Goal: Information Seeking & Learning: Check status

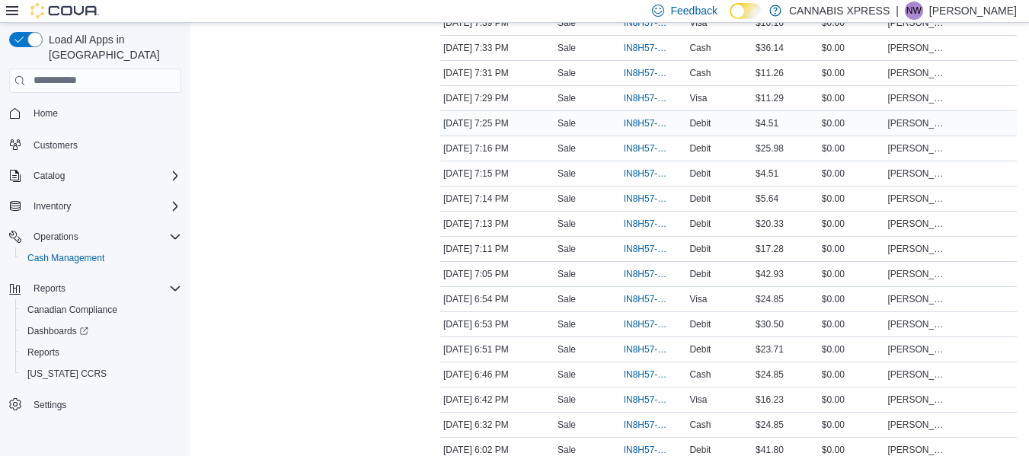
scroll to position [468, 0]
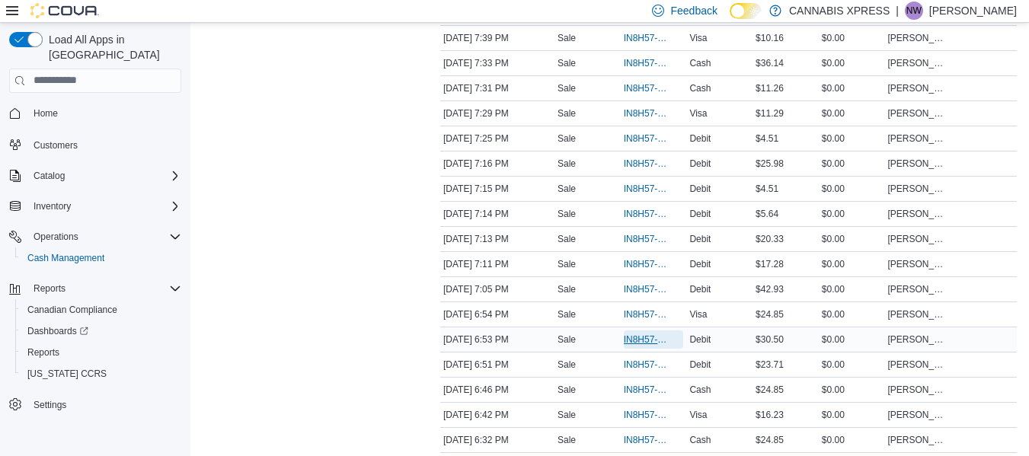
click at [641, 337] on span "IN8H57-775979" at bounding box center [646, 340] width 45 height 12
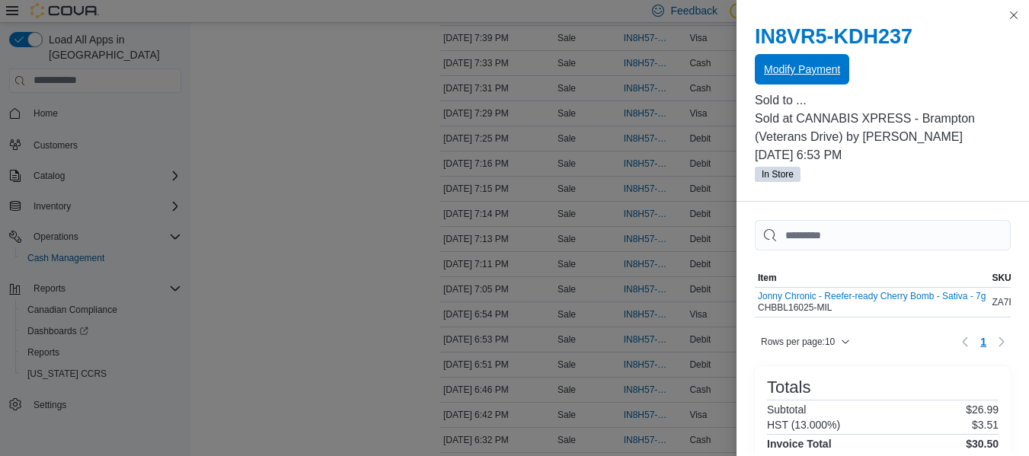
click at [801, 63] on span "Modify Payment" at bounding box center [802, 69] width 76 height 15
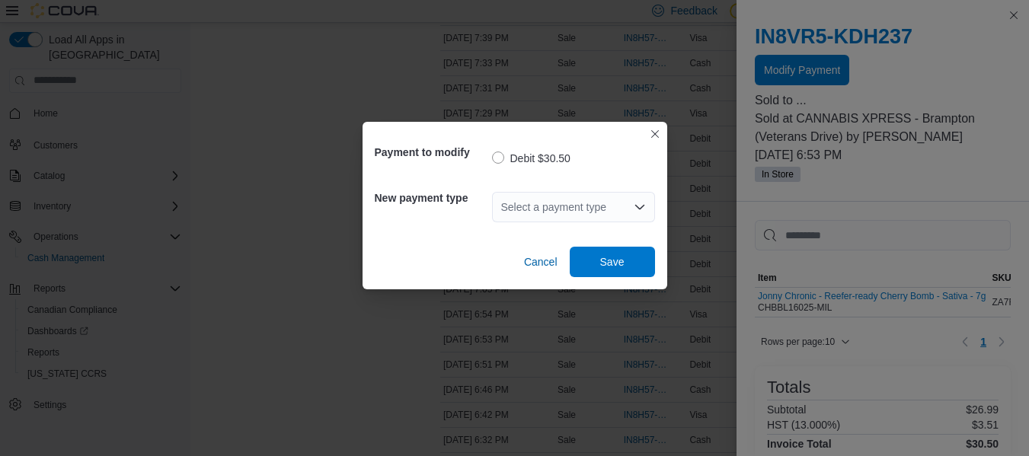
click at [592, 216] on div "Select a payment type" at bounding box center [573, 207] width 163 height 30
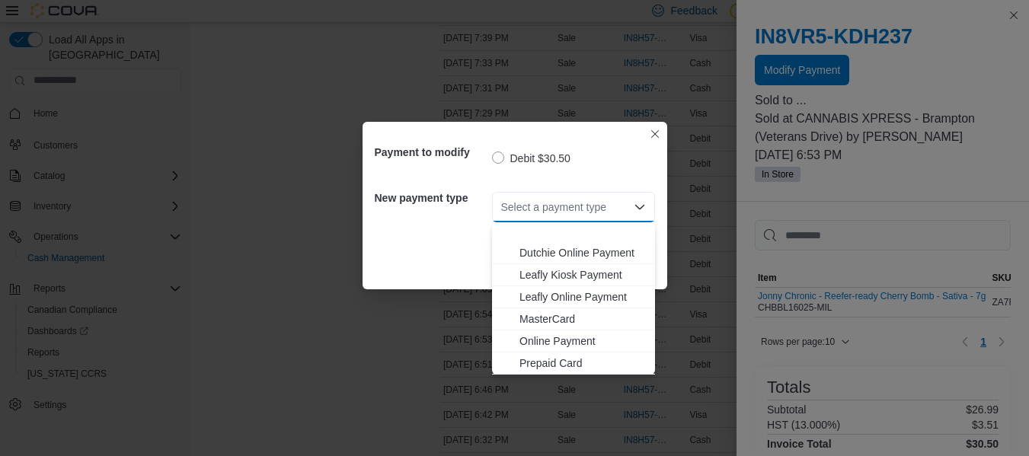
scroll to position [157, 0]
click at [543, 341] on span "Visa" at bounding box center [582, 341] width 126 height 15
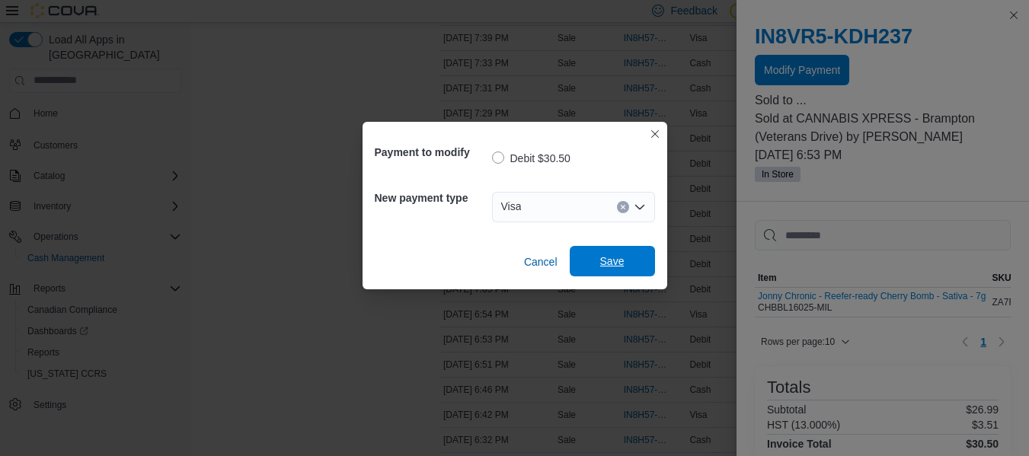
click at [613, 265] on span "Save" at bounding box center [612, 261] width 24 height 15
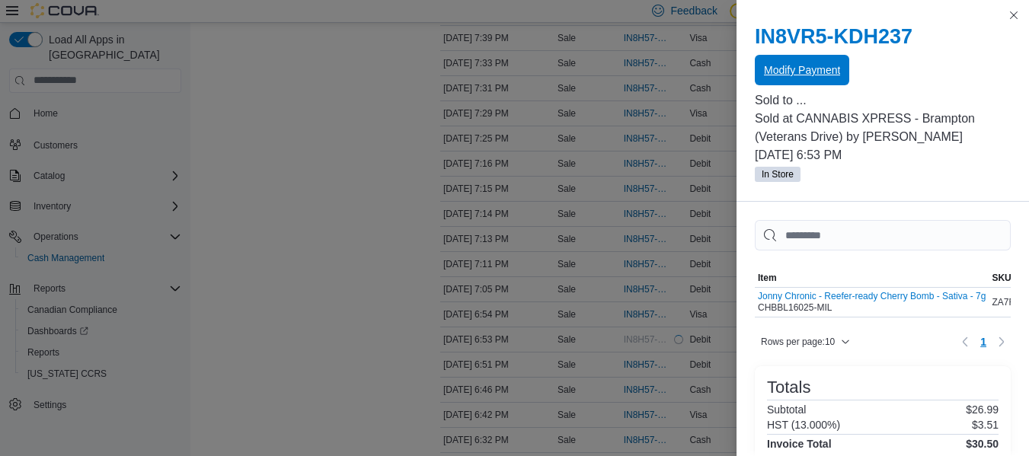
scroll to position [0, 0]
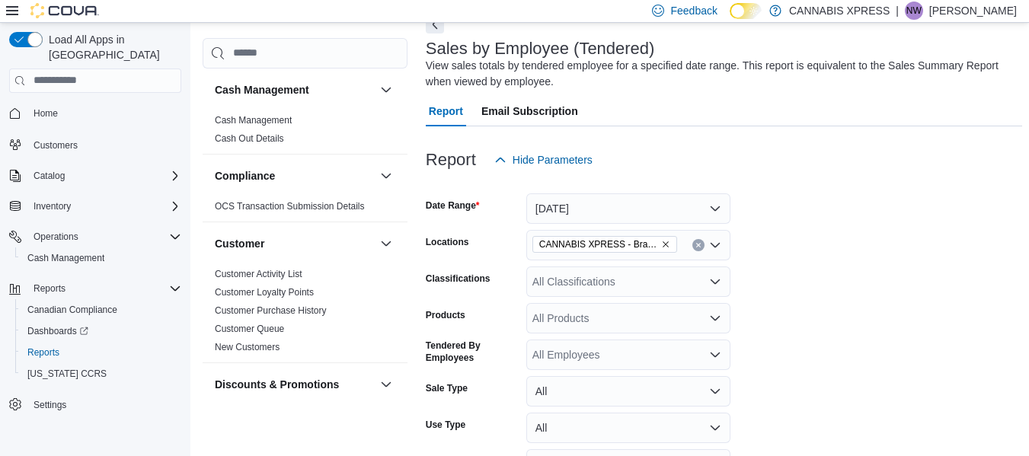
scroll to position [89, 0]
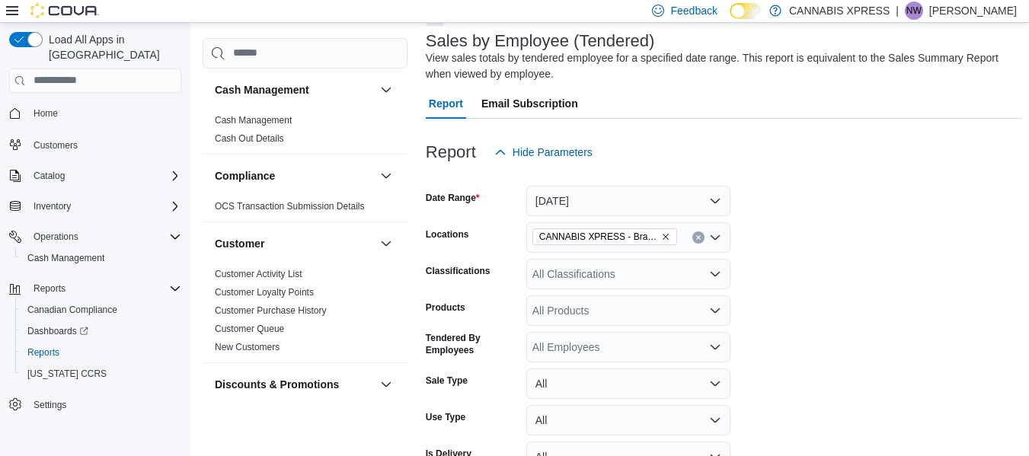
click at [607, 349] on div "All Employees" at bounding box center [628, 347] width 204 height 30
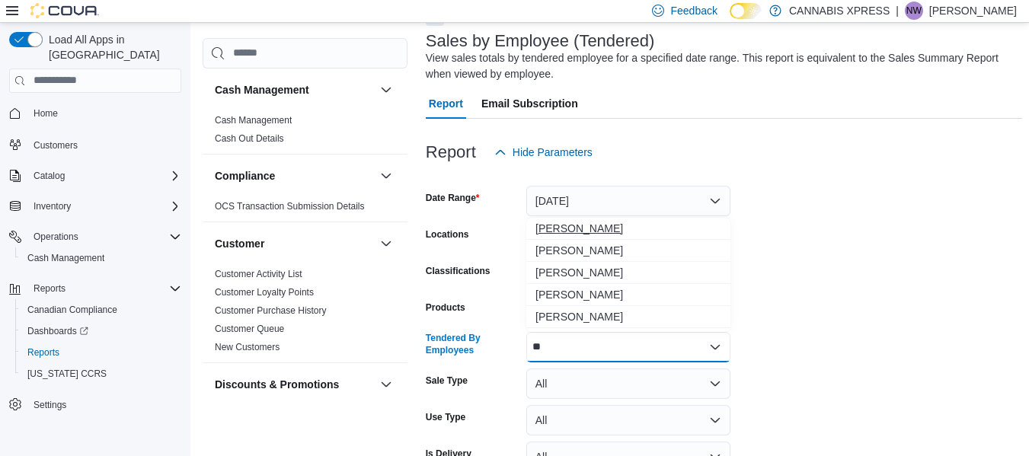
type input "**"
click at [611, 227] on span "[PERSON_NAME]" at bounding box center [628, 228] width 186 height 15
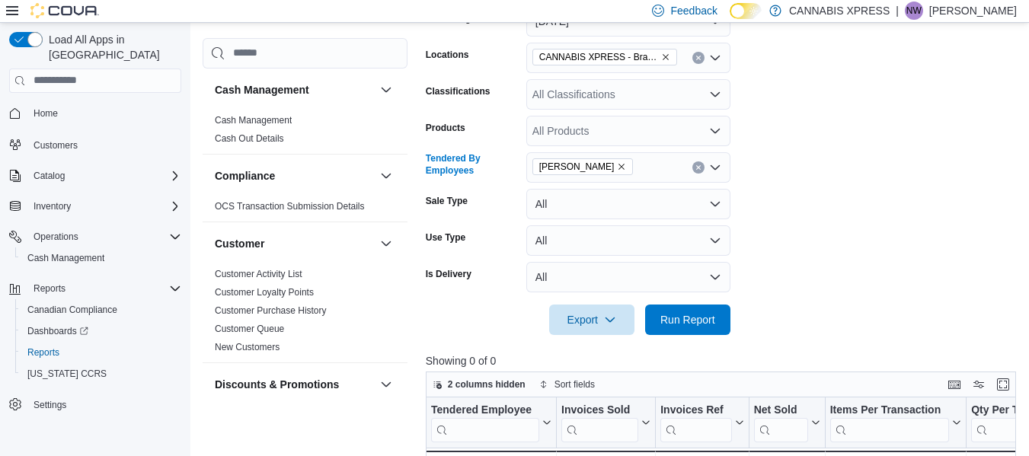
scroll to position [270, 0]
click at [719, 331] on span "Run Report" at bounding box center [687, 318] width 67 height 30
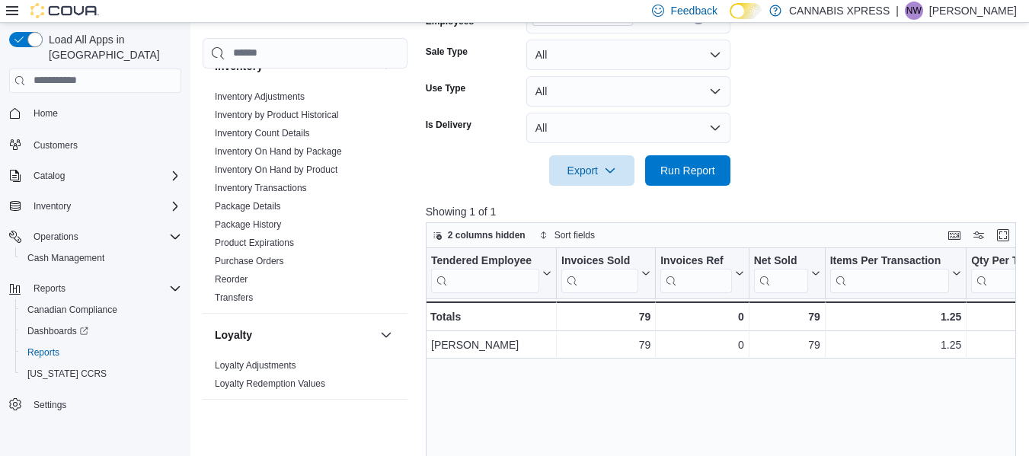
scroll to position [510, 0]
click at [261, 56] on input "search" at bounding box center [305, 53] width 205 height 30
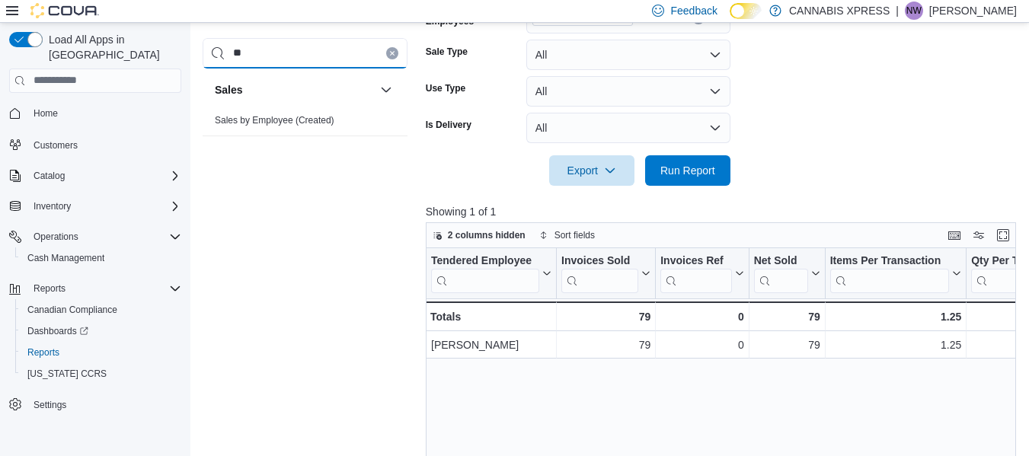
scroll to position [0, 0]
type input "*"
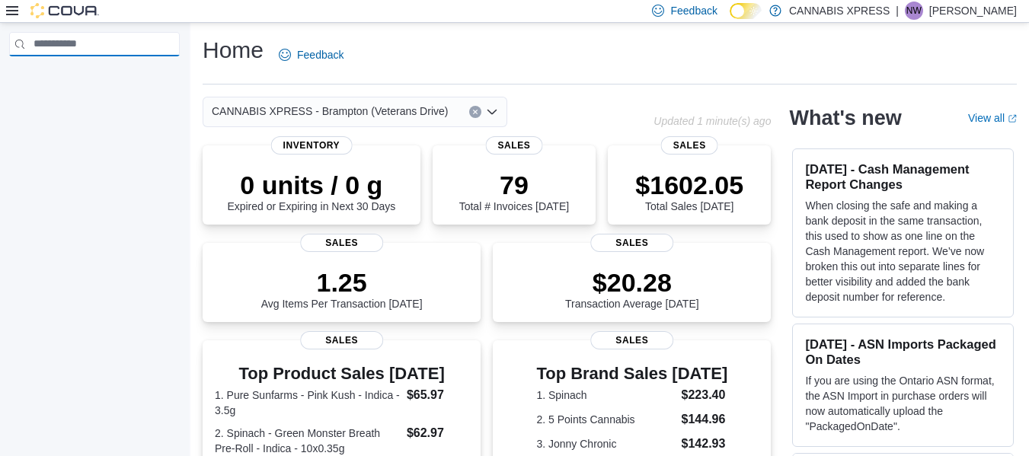
click at [102, 43] on input "search" at bounding box center [94, 44] width 171 height 24
type input "*"
type input "***"
click at [232, 67] on div "Home Feedback" at bounding box center [277, 55] width 148 height 40
click at [59, 10] on img at bounding box center [64, 10] width 69 height 15
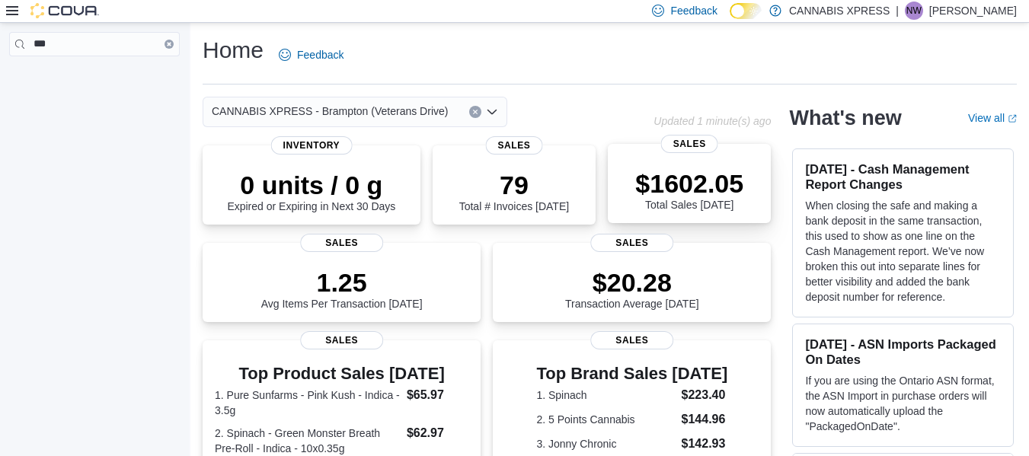
click at [668, 213] on div "$1602.05 Total Sales Today Sales" at bounding box center [689, 183] width 163 height 79
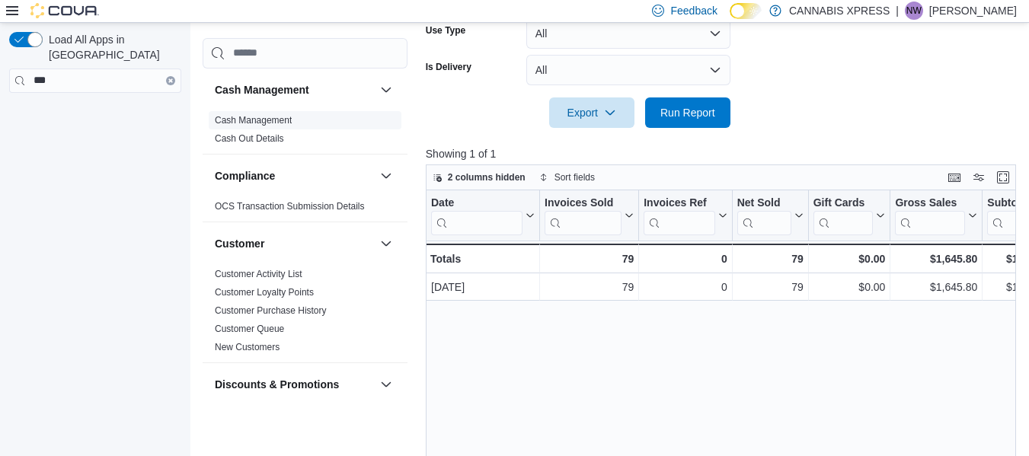
click at [275, 120] on link "Cash Management" at bounding box center [253, 120] width 77 height 11
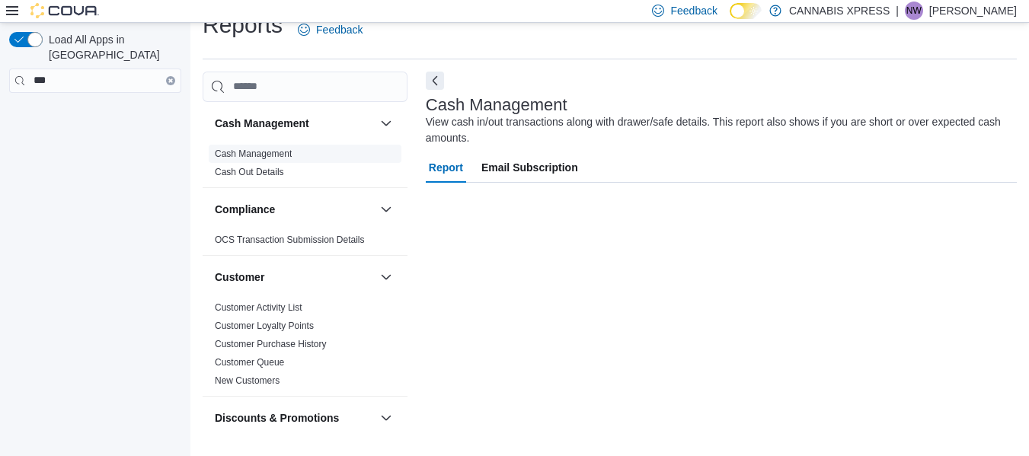
scroll to position [25, 0]
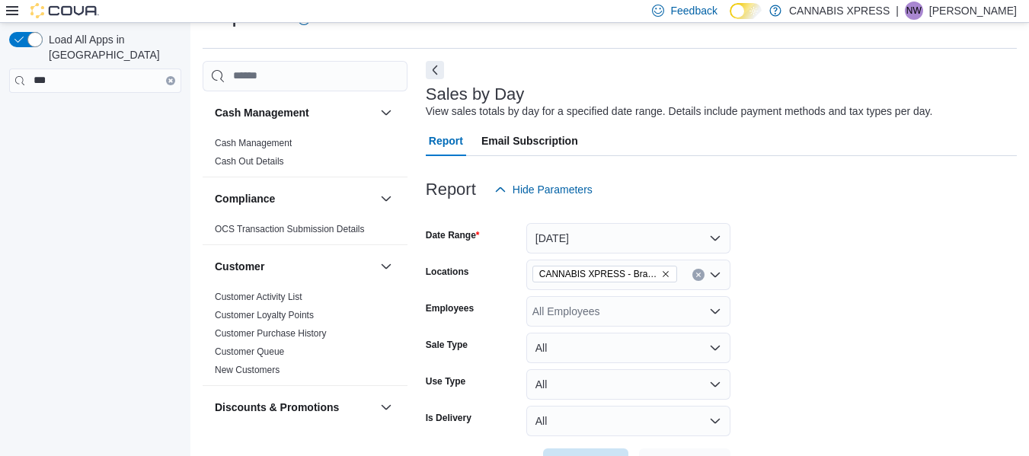
scroll to position [35, 0]
click at [283, 296] on link "Customer Activity List" at bounding box center [259, 297] width 88 height 11
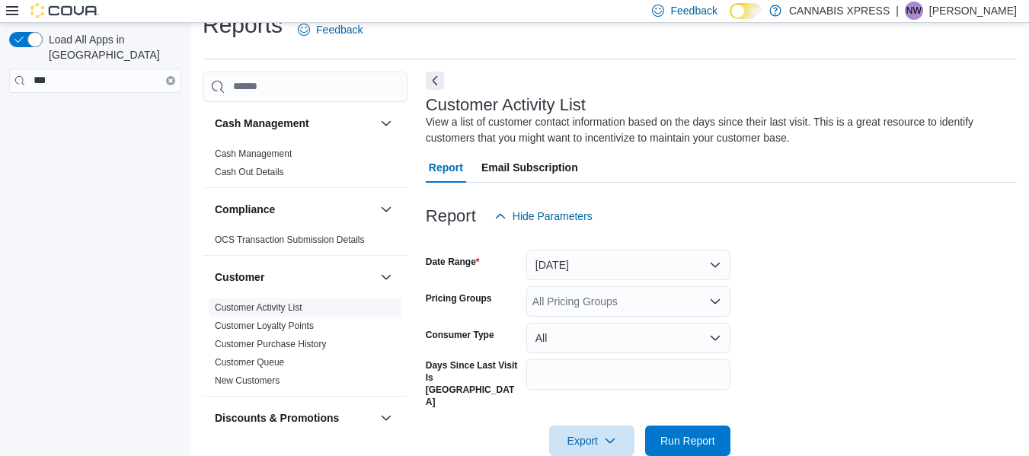
scroll to position [32, 0]
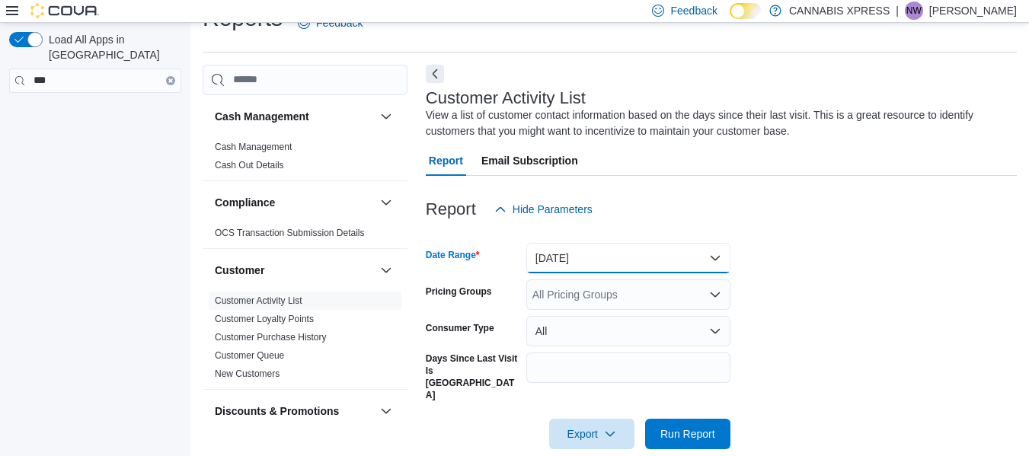
click at [623, 263] on button "[DATE]" at bounding box center [628, 258] width 204 height 30
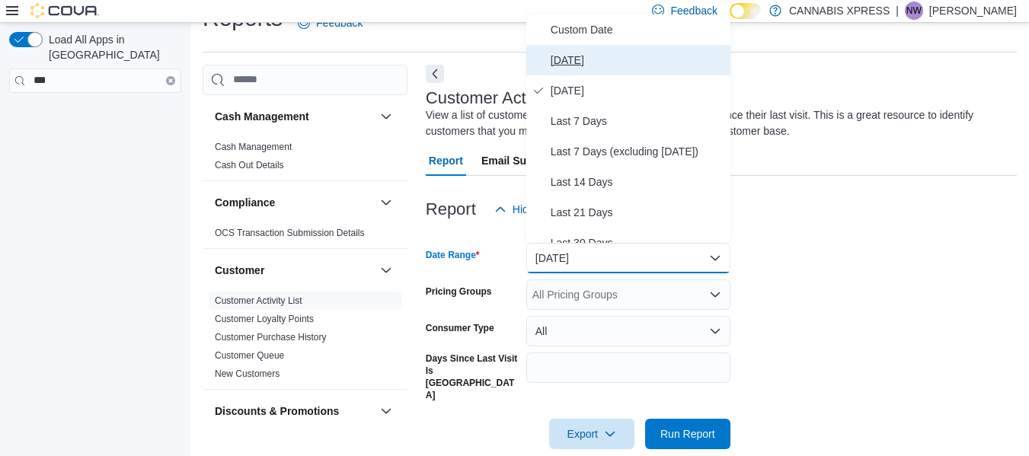
click at [604, 62] on span "[DATE]" at bounding box center [638, 60] width 174 height 18
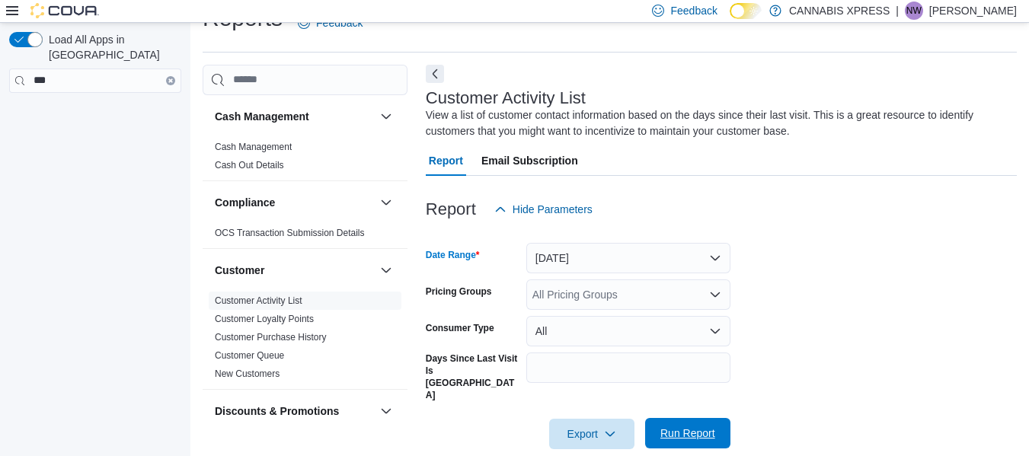
click at [698, 424] on span "Run Report" at bounding box center [687, 433] width 67 height 30
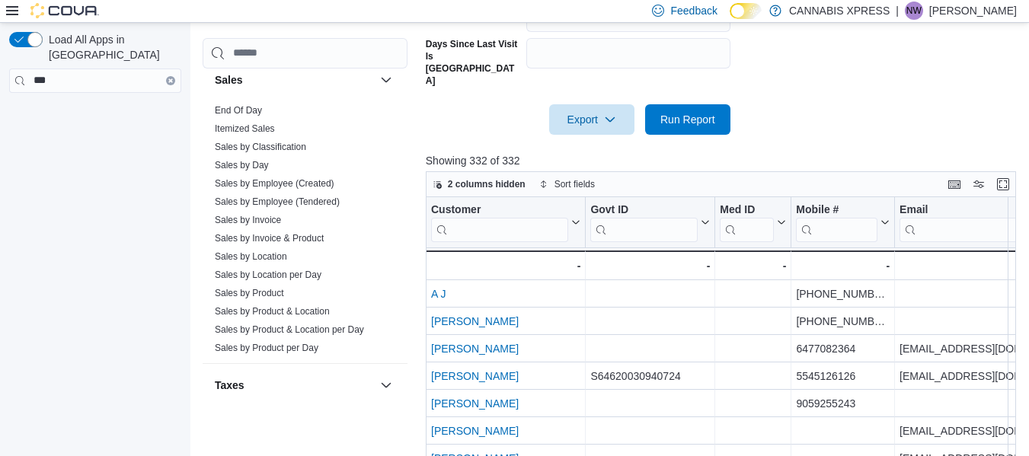
scroll to position [1072, 0]
click at [254, 111] on link "End Of Day" at bounding box center [238, 109] width 47 height 11
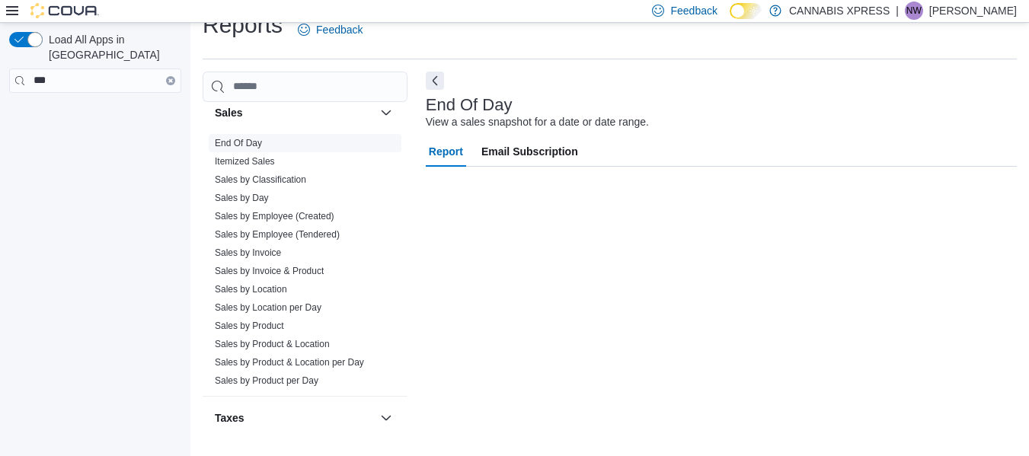
scroll to position [25, 0]
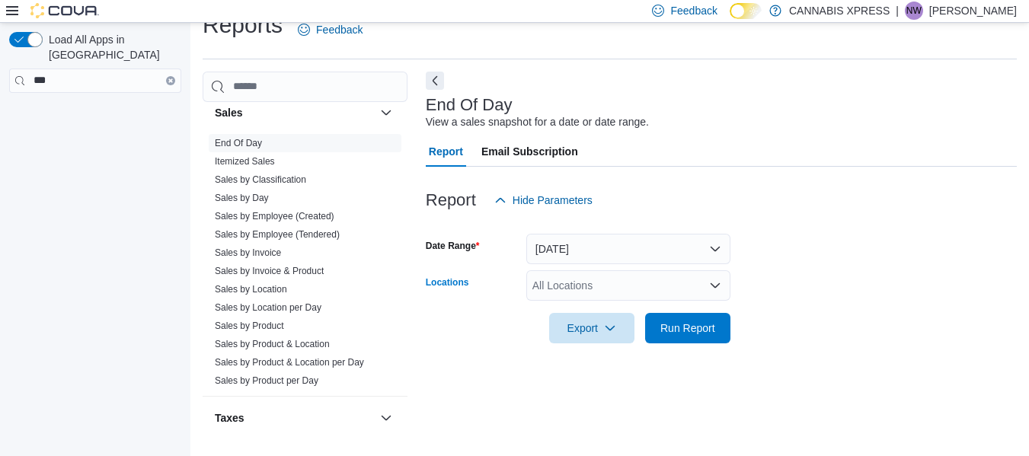
click at [590, 289] on div "All Locations" at bounding box center [628, 285] width 204 height 30
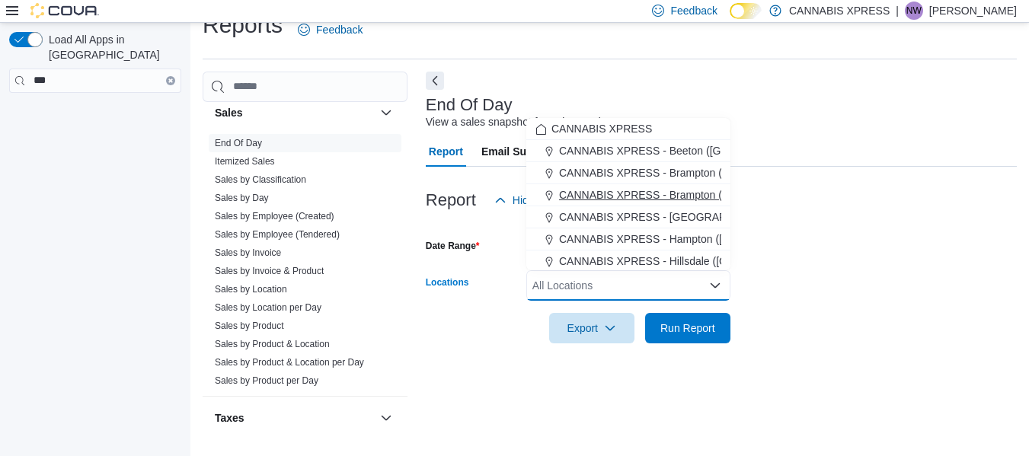
click at [644, 193] on span "CANNABIS XPRESS - Brampton (Veterans Drive)" at bounding box center [677, 194] width 236 height 15
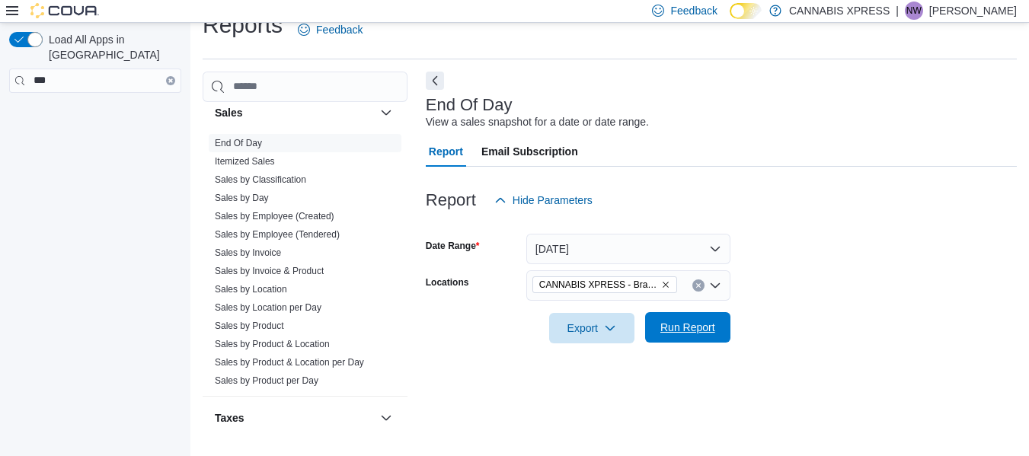
click at [698, 333] on span "Run Report" at bounding box center [687, 327] width 55 height 15
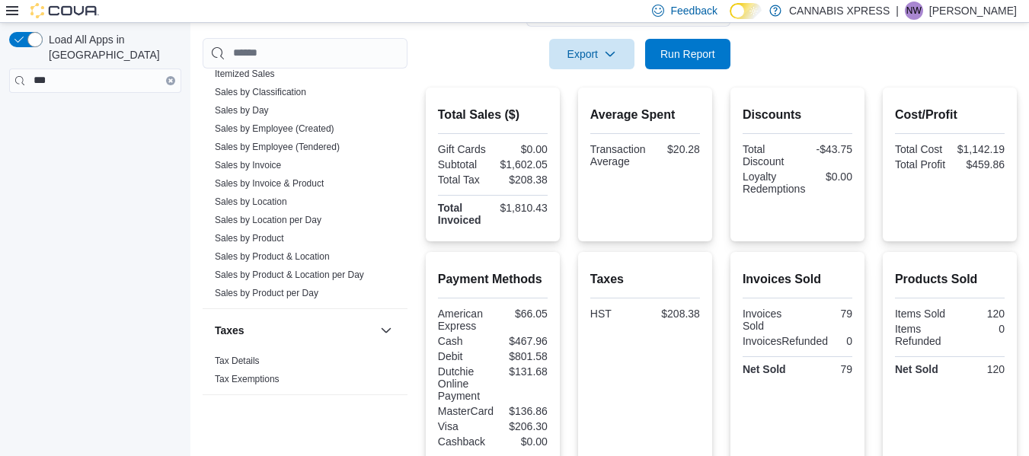
scroll to position [452, 0]
